Goal: Find specific page/section

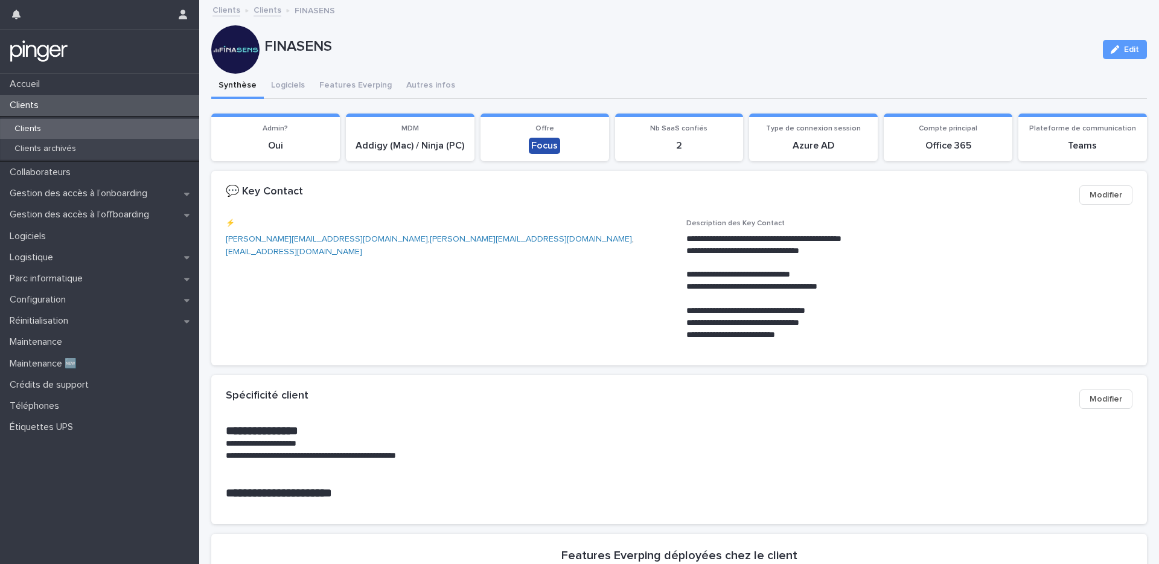
click at [105, 132] on div "Clients" at bounding box center [99, 129] width 199 height 20
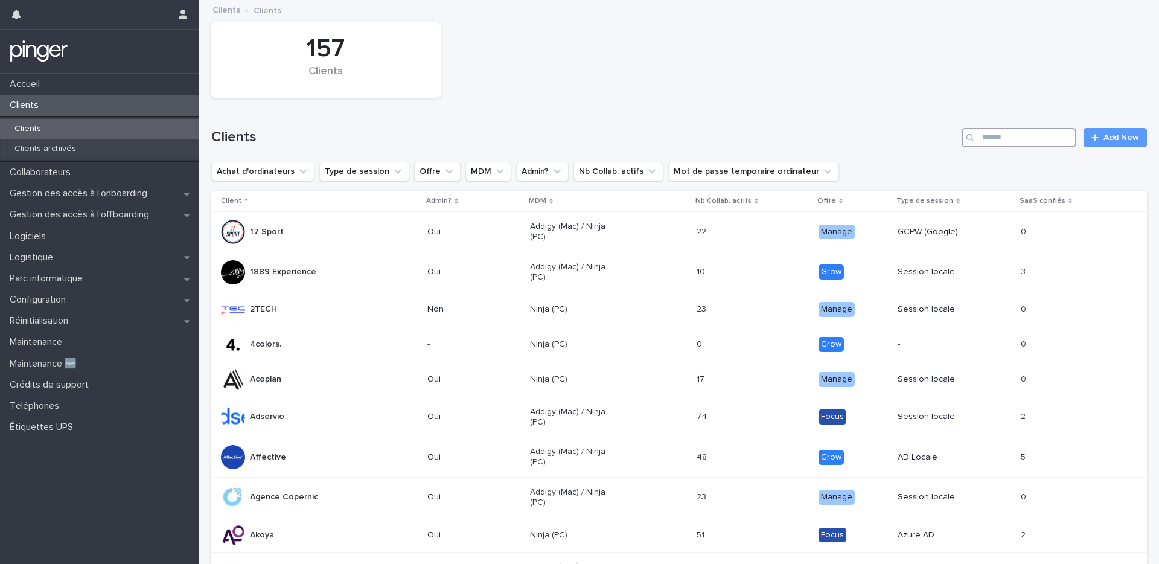
click at [972, 133] on input "Search" at bounding box center [1018, 137] width 115 height 19
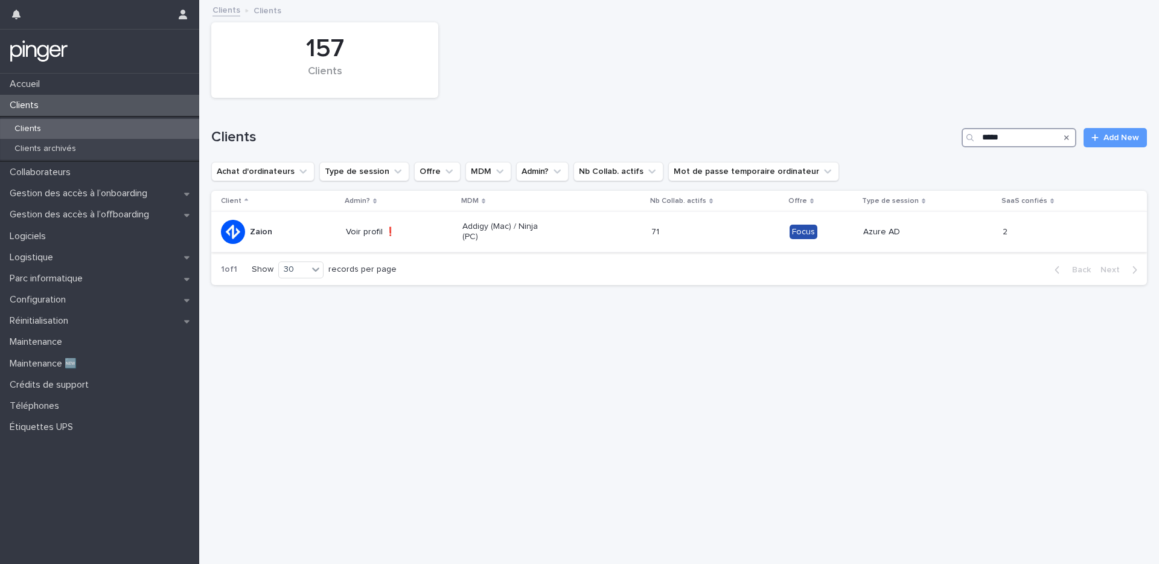
type input "*****"
click at [422, 230] on p "Voir profil ❗" at bounding box center [389, 232] width 86 height 10
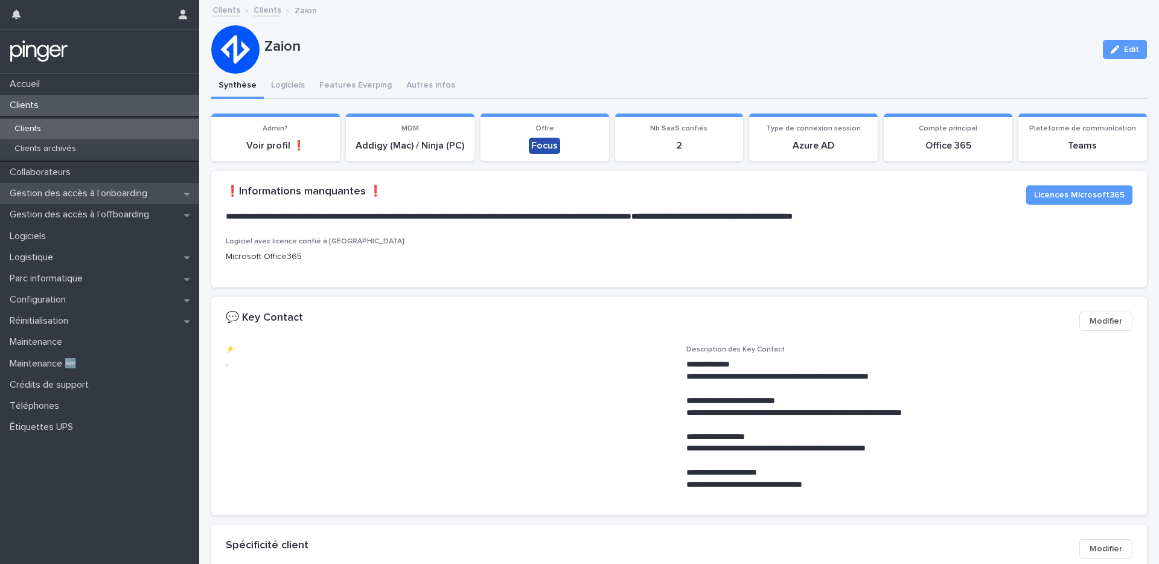
click at [113, 191] on p "Gestion des accès à l’onboarding" at bounding box center [81, 193] width 152 height 11
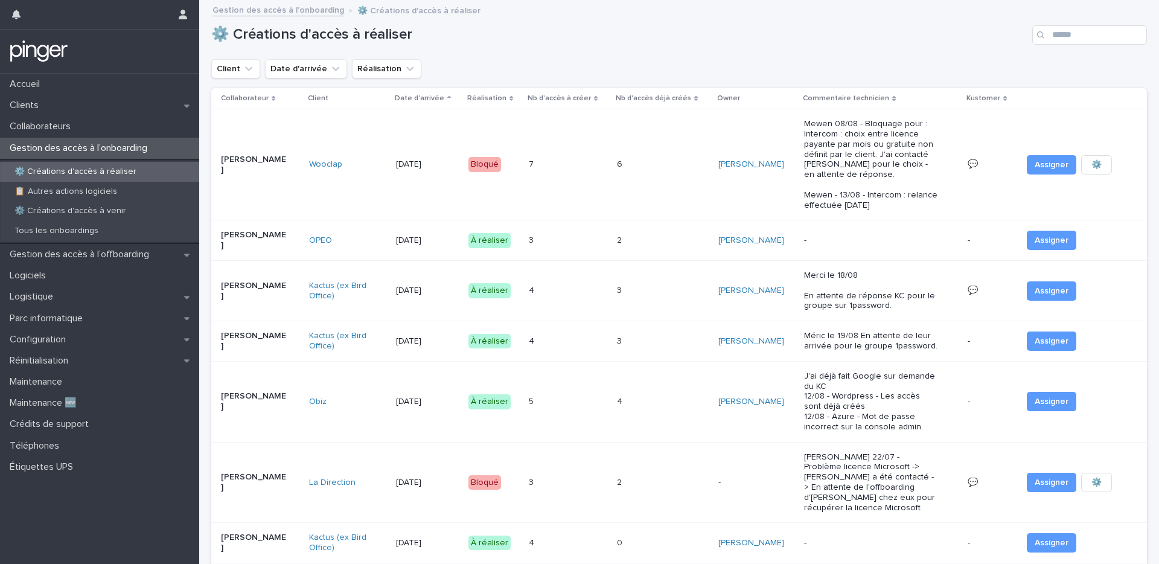
click at [602, 63] on div "Client Date d'arrivée Réalisation" at bounding box center [678, 68] width 935 height 19
